Goal: Task Accomplishment & Management: Complete application form

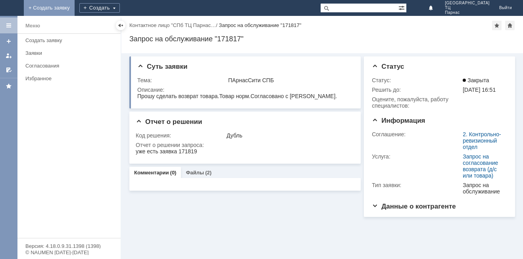
drag, startPoint x: 114, startPoint y: 3, endPoint x: 117, endPoint y: 7, distance: 4.3
click at [75, 4] on link "+ Создать заявку" at bounding box center [49, 8] width 51 height 16
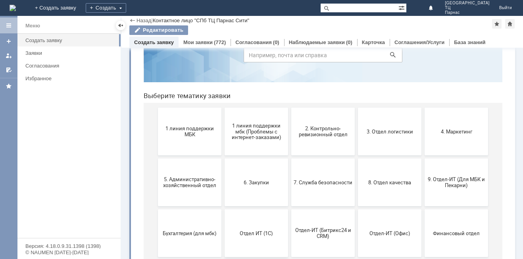
scroll to position [79, 0]
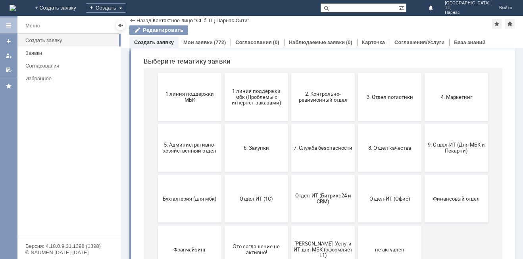
drag, startPoint x: 396, startPoint y: 90, endPoint x: 393, endPoint y: 102, distance: 11.6
click at [394, 96] on button "3. Отдел логистики" at bounding box center [389, 97] width 63 height 48
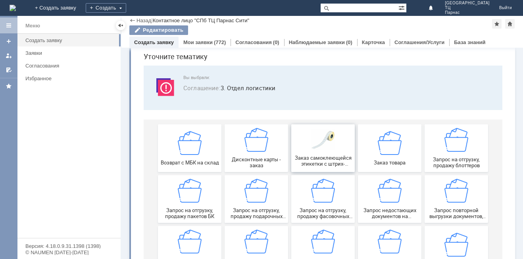
scroll to position [40, 0]
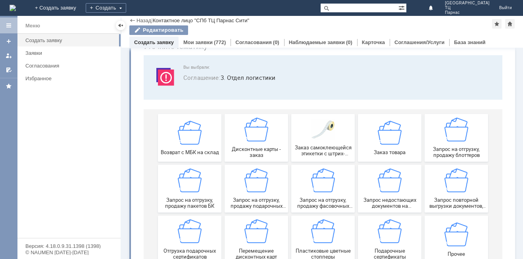
click at [445, 136] on img at bounding box center [456, 129] width 24 height 24
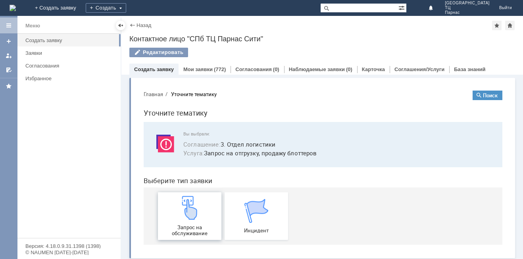
click at [184, 224] on div "Запрос на обслуживание" at bounding box center [189, 216] width 59 height 40
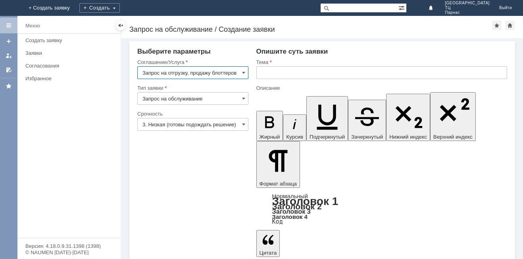
click at [267, 76] on input "text" at bounding box center [381, 72] width 251 height 13
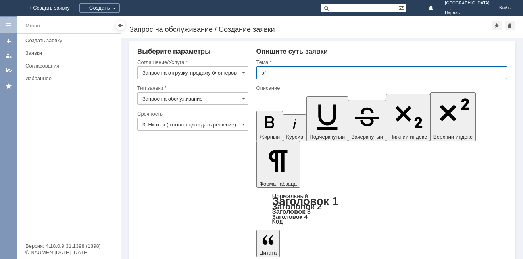
type input "p"
type input "заявка на 5 пачек блоттеров МБК СПб Парнас"
